Goal: Transaction & Acquisition: Purchase product/service

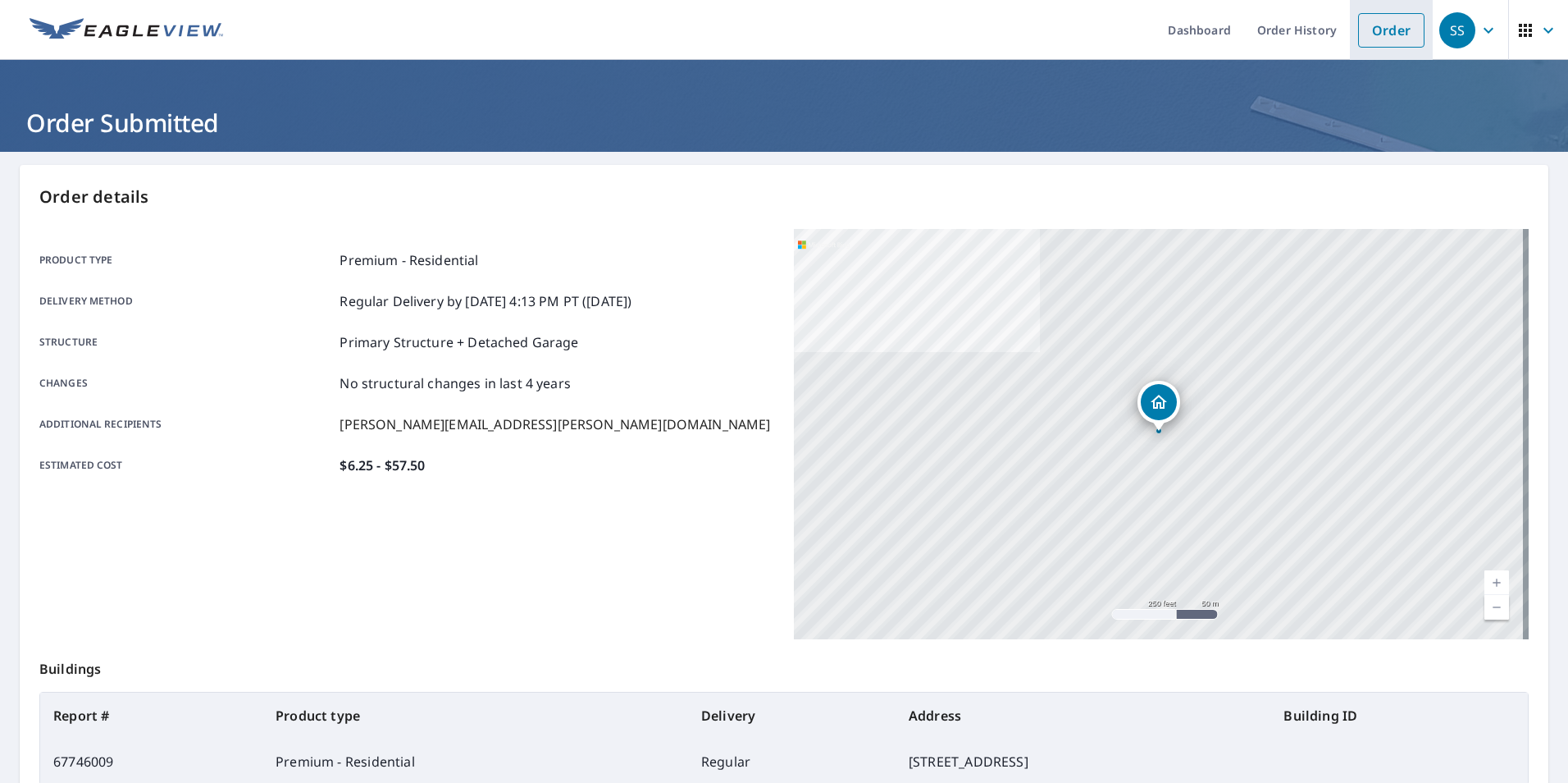
drag, startPoint x: 0, startPoint y: 0, endPoint x: 1363, endPoint y: 23, distance: 1363.2
click at [1363, 23] on link "Order" at bounding box center [1391, 30] width 66 height 35
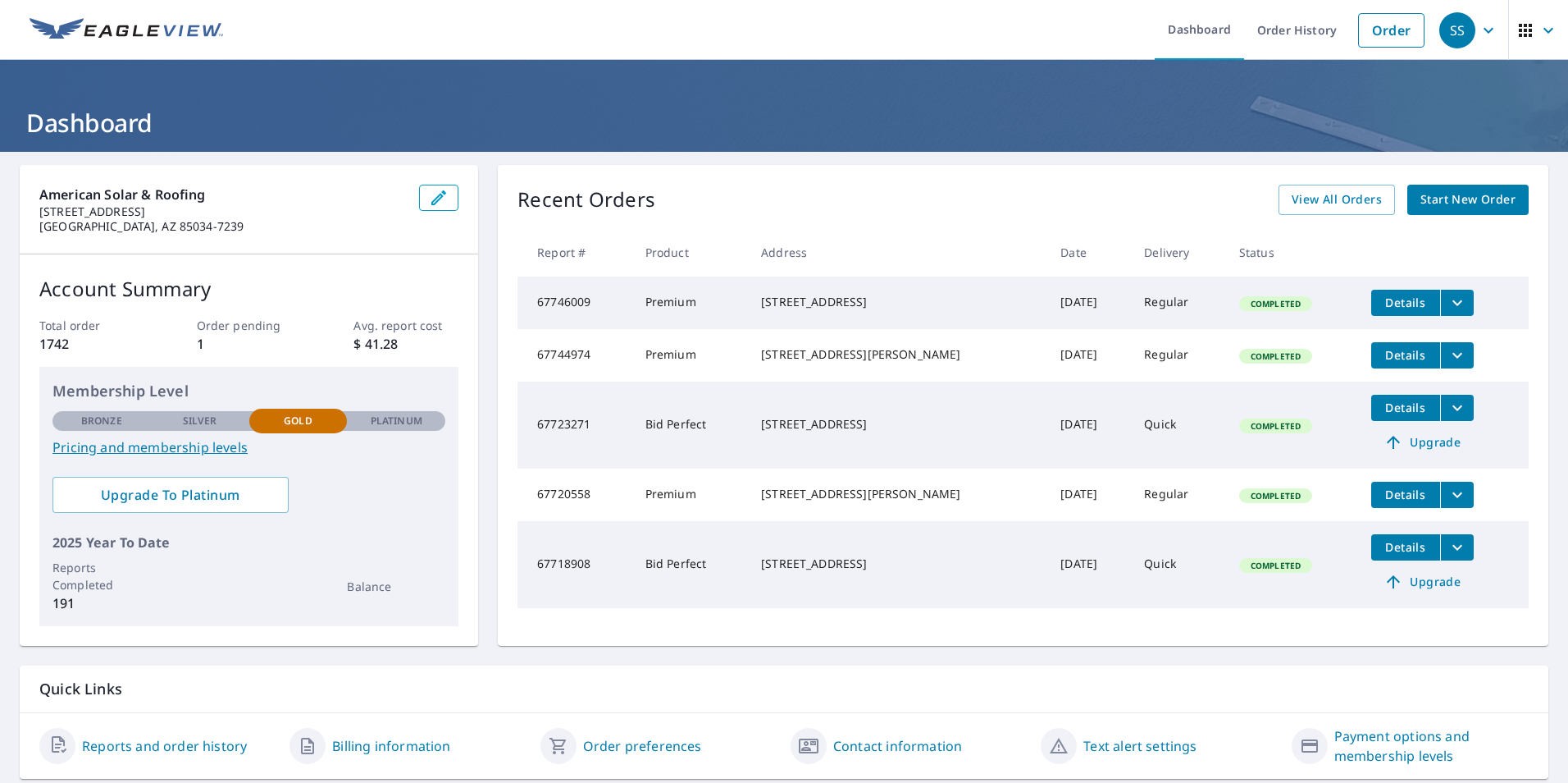
click at [1453, 195] on span "Start New Order" at bounding box center [1468, 200] width 95 height 21
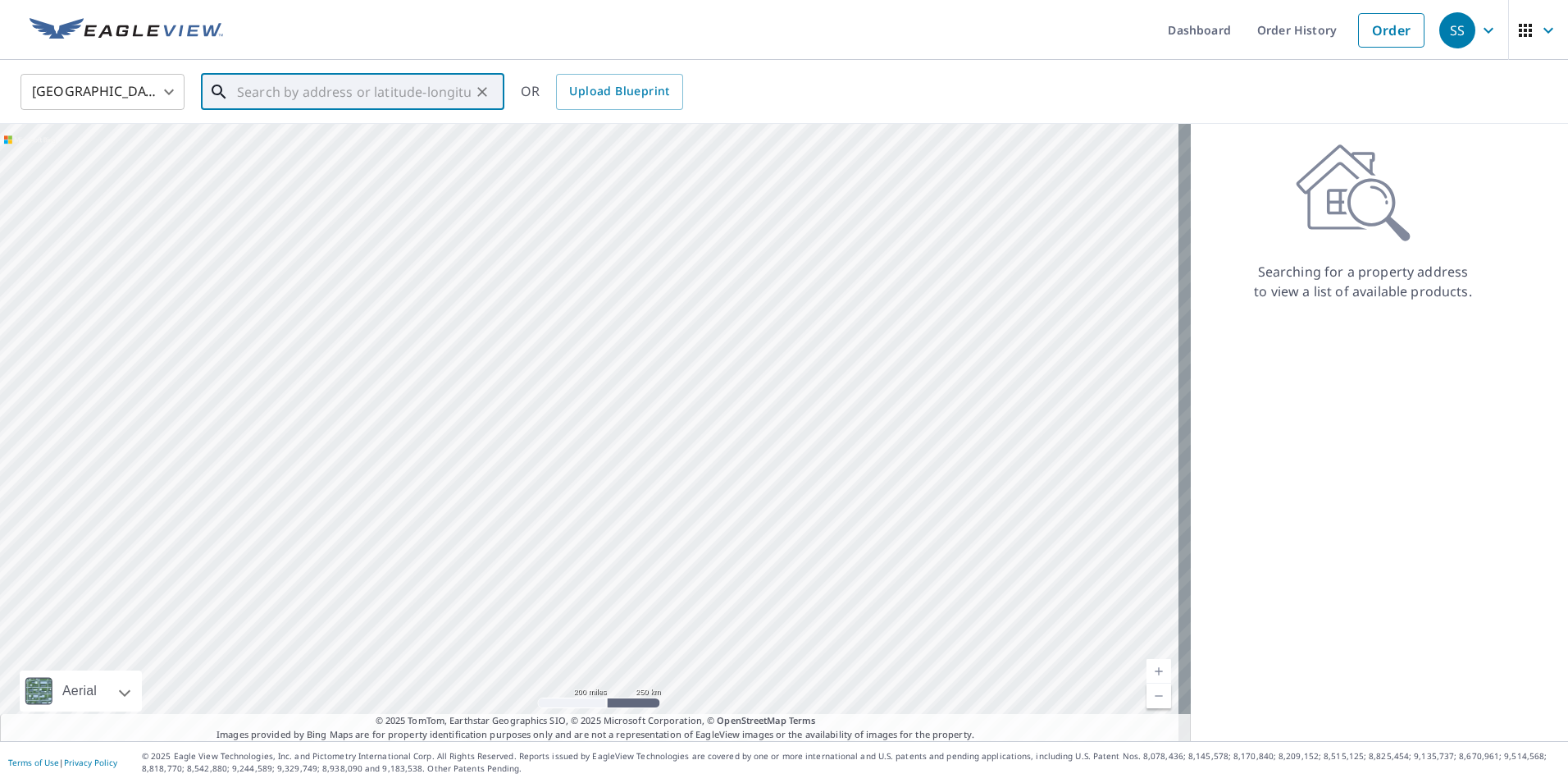
click at [343, 86] on input "text" at bounding box center [354, 92] width 233 height 46
paste input "[STREET_ADDRESS]"
click at [288, 144] on span "[STREET_ADDRESS]" at bounding box center [362, 140] width 257 height 20
type input "[STREET_ADDRESS]"
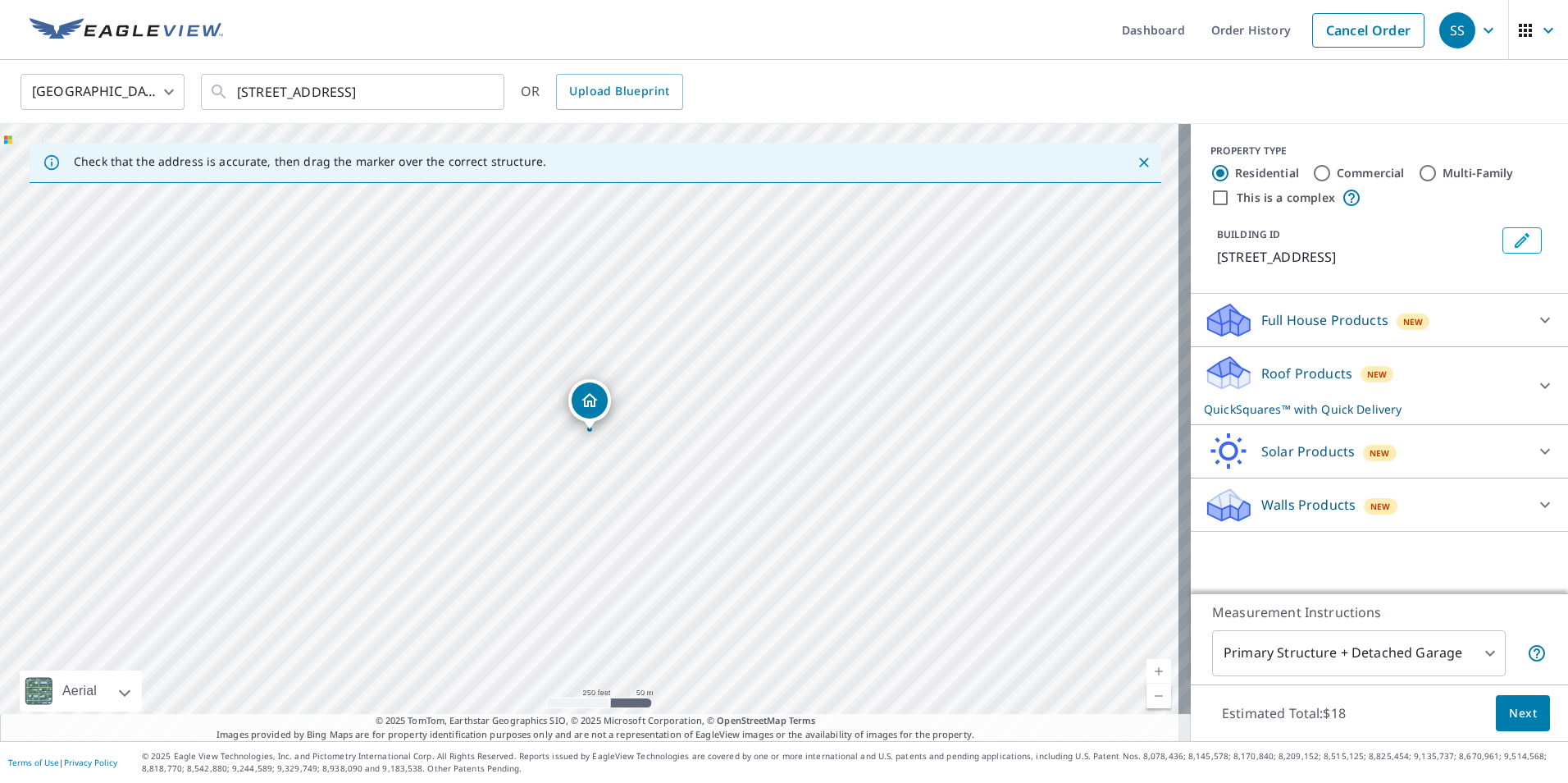
click at [1225, 376] on icon at bounding box center [1229, 367] width 42 height 21
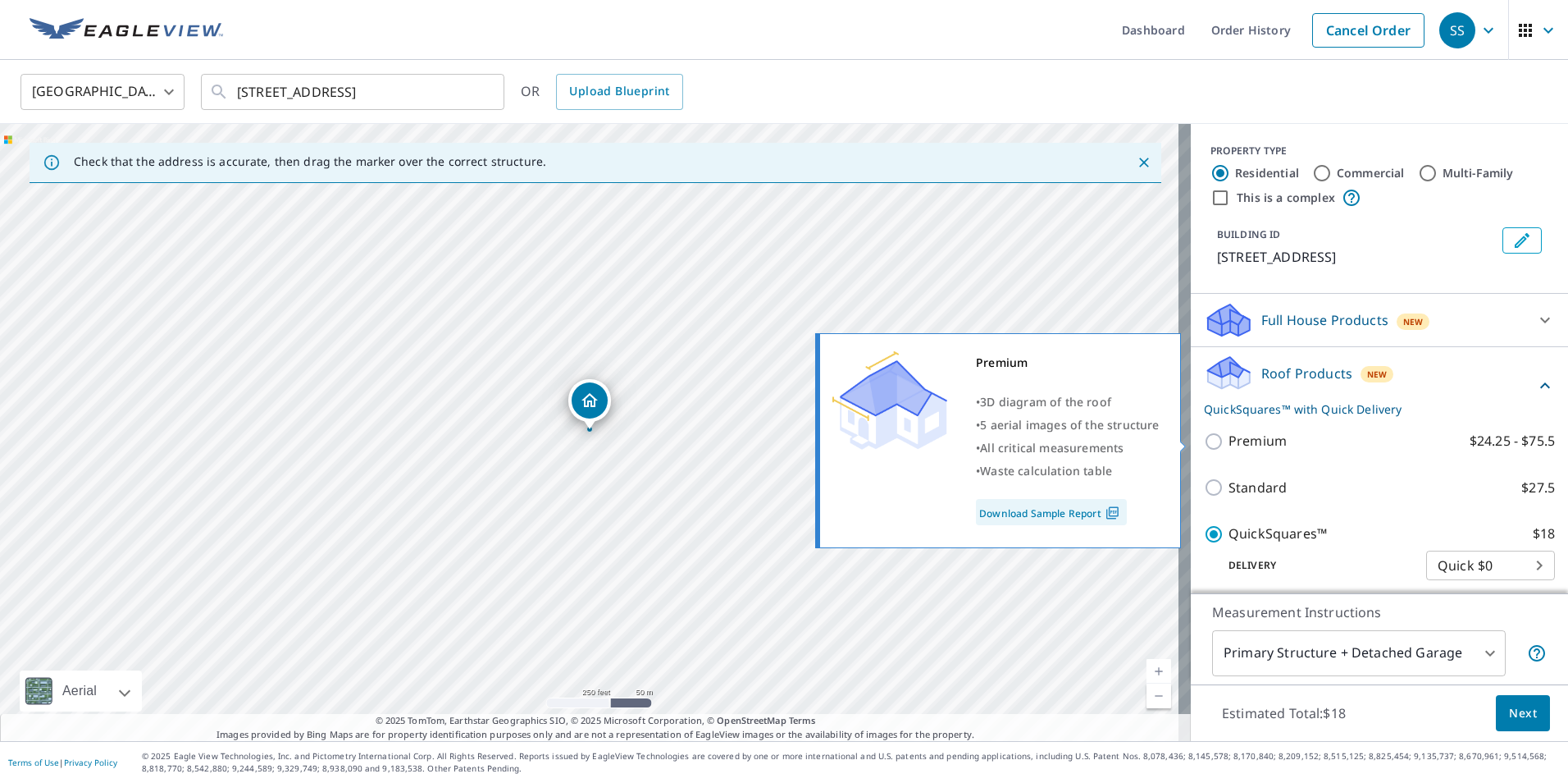
click at [1204, 440] on input "Premium $24.25 - $75.5" at bounding box center [1216, 441] width 25 height 20
checkbox input "true"
checkbox input "false"
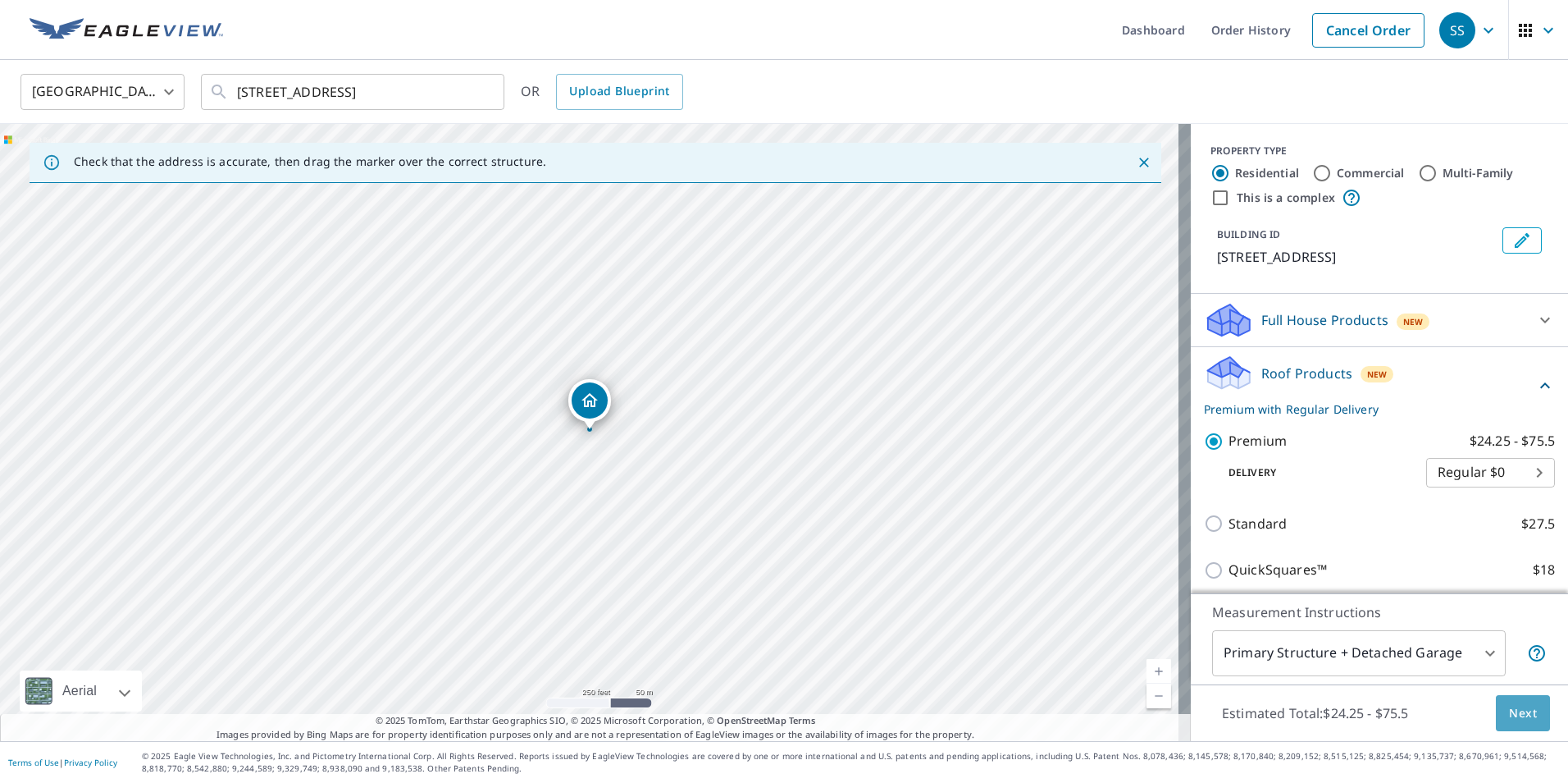
click at [1512, 708] on span "Next" at bounding box center [1522, 713] width 28 height 21
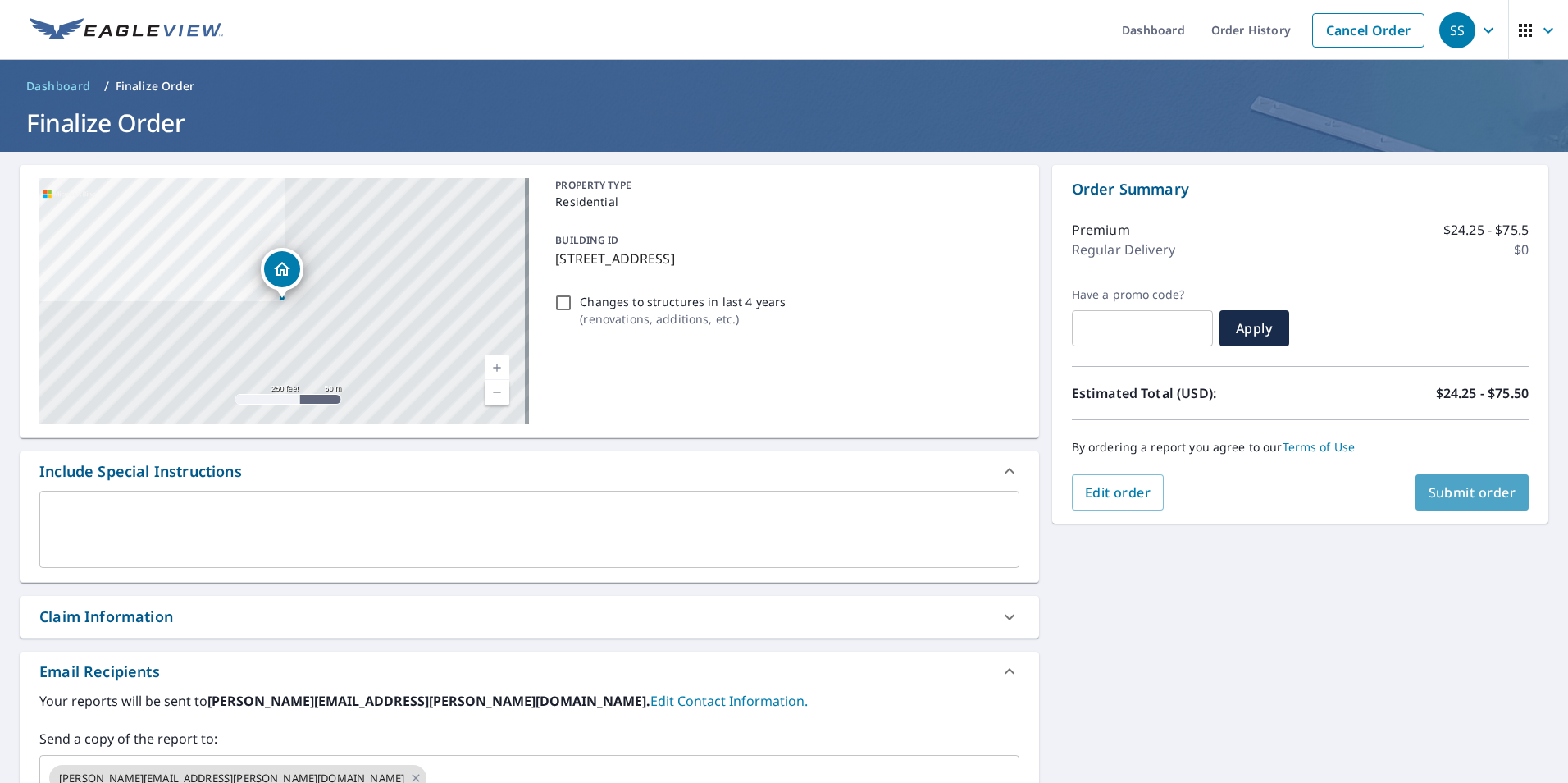
click at [1486, 492] on span "Submit order" at bounding box center [1472, 492] width 88 height 18
